Goal: Information Seeking & Learning: Find specific page/section

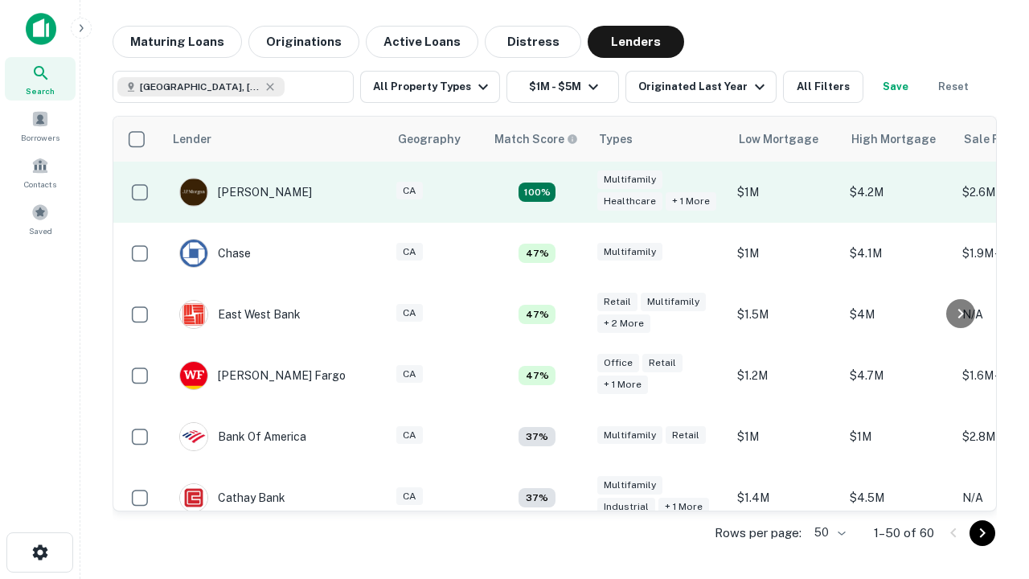
click at [571, 192] on td "100%" at bounding box center [537, 192] width 104 height 61
